Goal: Information Seeking & Learning: Find specific fact

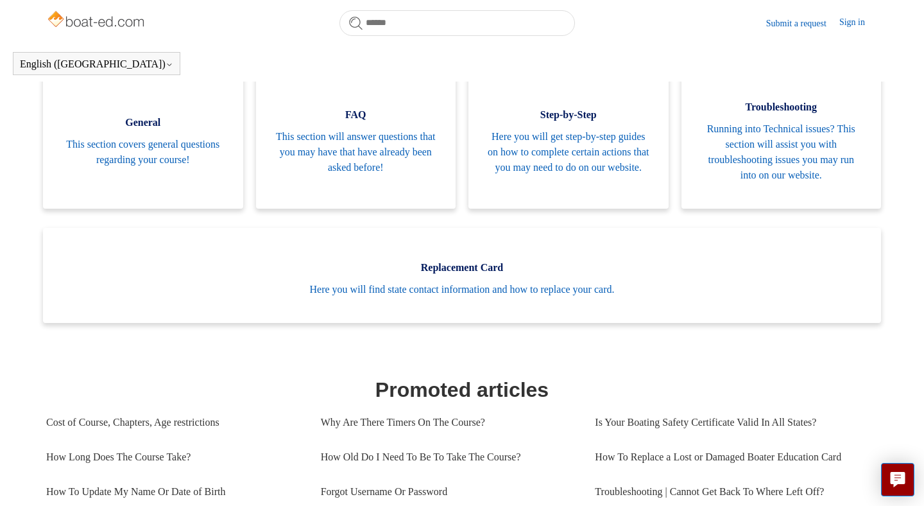
scroll to position [268, 0]
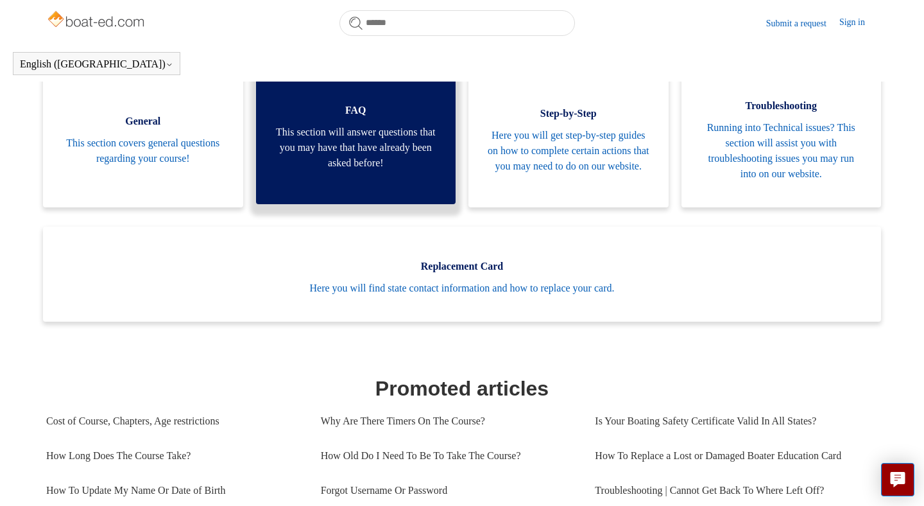
click at [360, 194] on link "FAQ This section will answer questions that you may have that have already been…" at bounding box center [356, 133] width 200 height 141
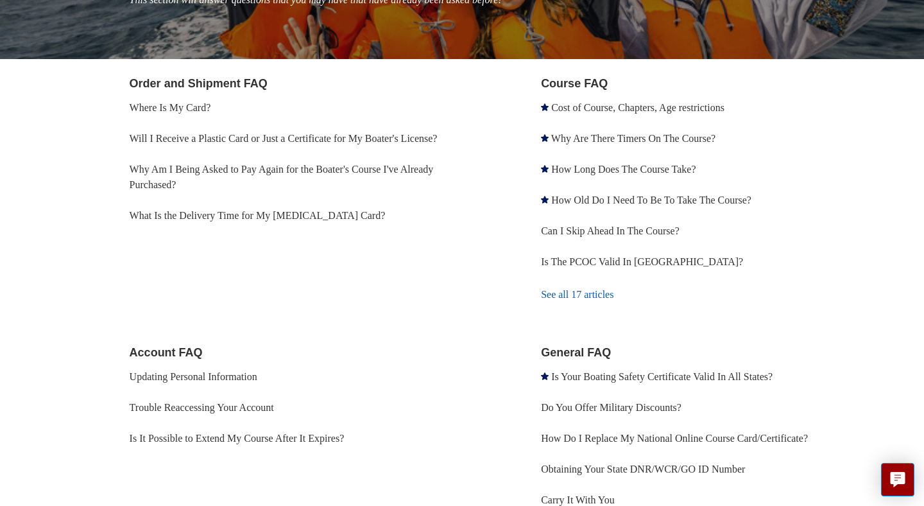
scroll to position [207, 0]
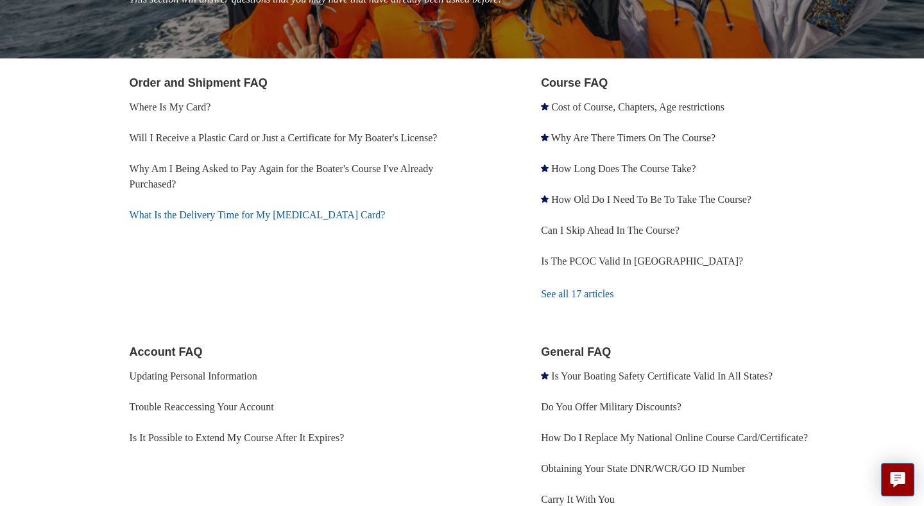
click at [268, 220] on link "What Is the Delivery Time for My Boating Card?" at bounding box center [258, 214] width 256 height 11
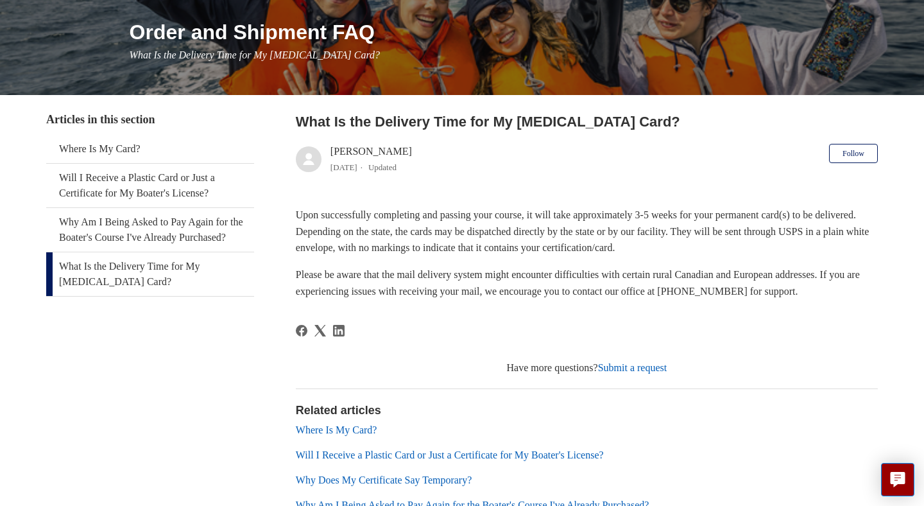
scroll to position [174, 0]
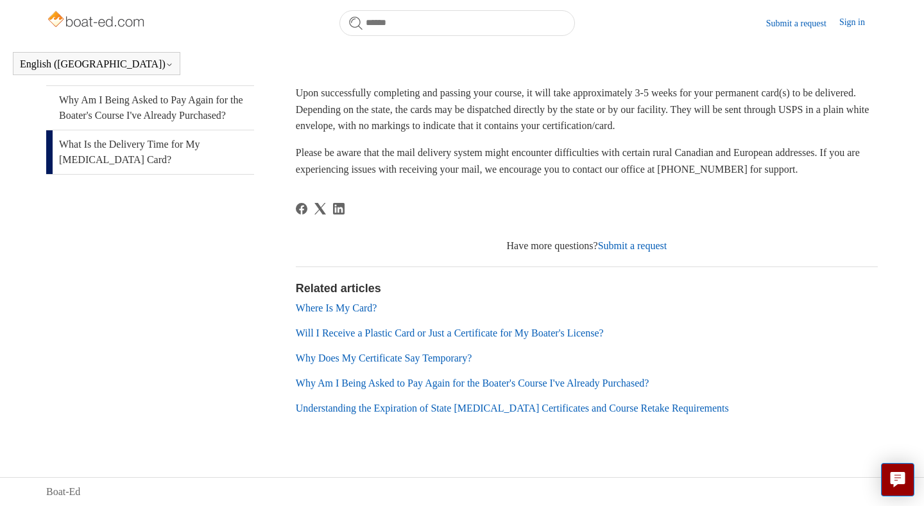
click at [386, 336] on link "Will I Receive a Plastic Card or Just a Certificate for My Boater's License?" at bounding box center [450, 332] width 308 height 11
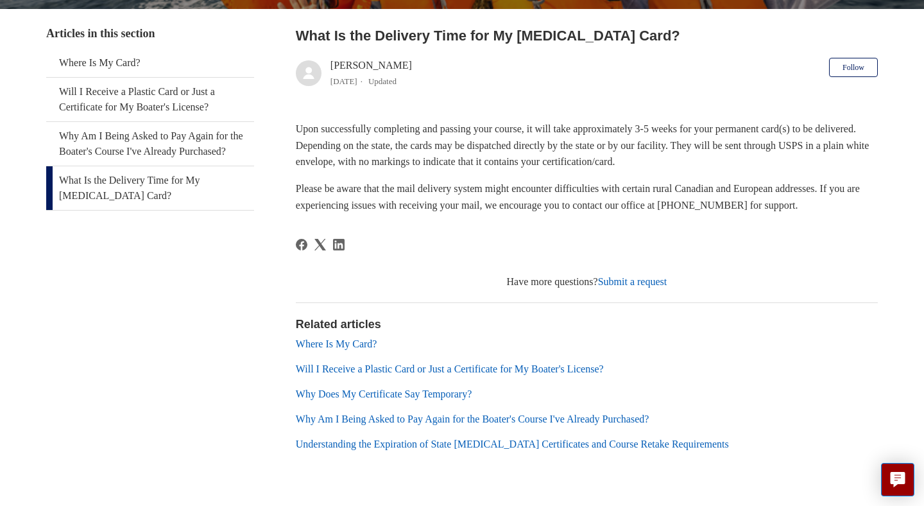
scroll to position [273, 0]
